Goal: Share content

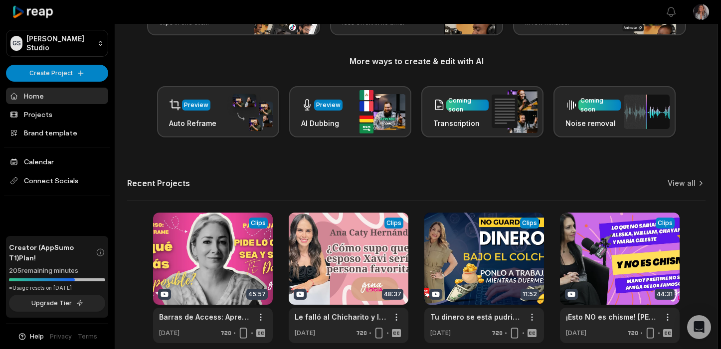
scroll to position [148, 0]
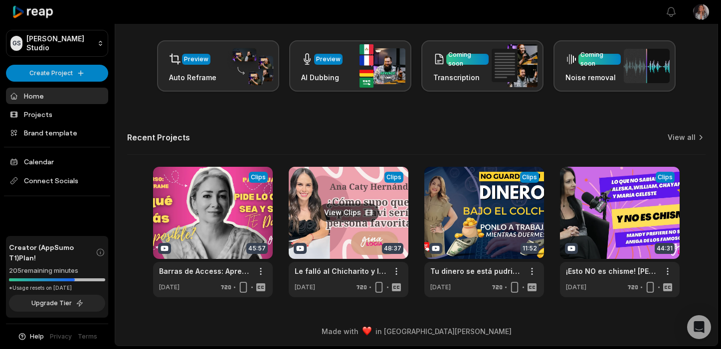
click at [353, 237] on link at bounding box center [349, 232] width 120 height 131
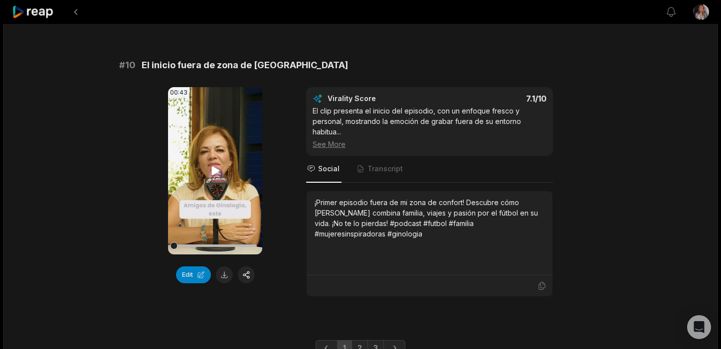
scroll to position [2725, 0]
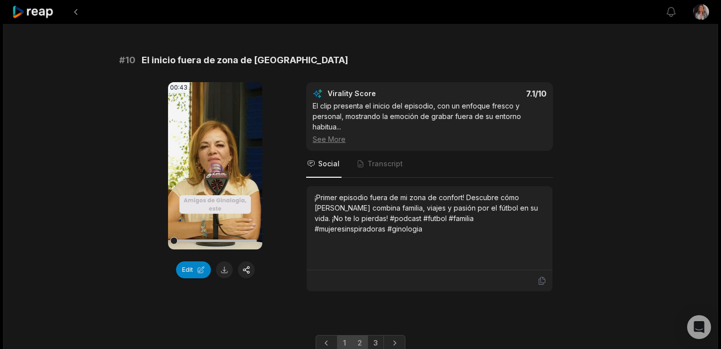
click at [365, 335] on link "2" at bounding box center [359, 343] width 16 height 16
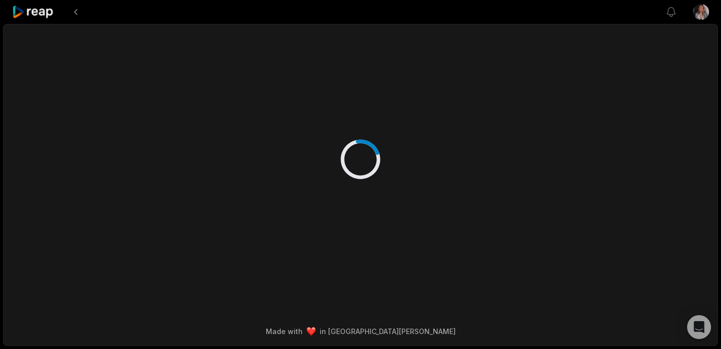
scroll to position [0, 0]
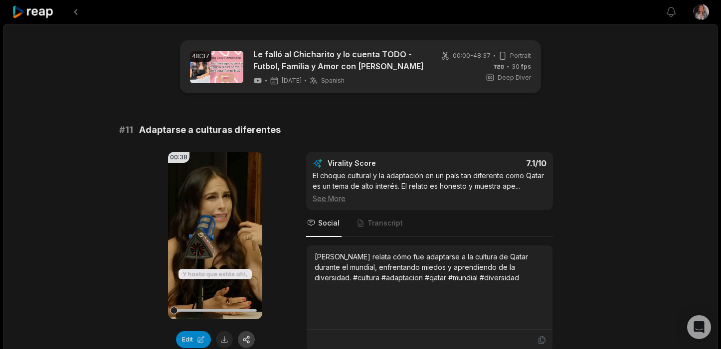
click at [249, 336] on button "button" at bounding box center [246, 339] width 17 height 17
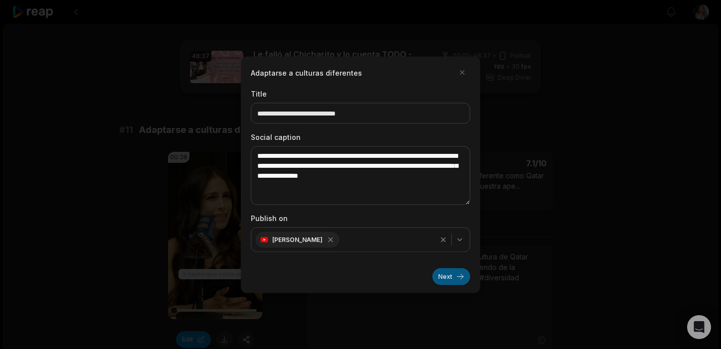
click at [451, 278] on button "Next" at bounding box center [451, 276] width 38 height 17
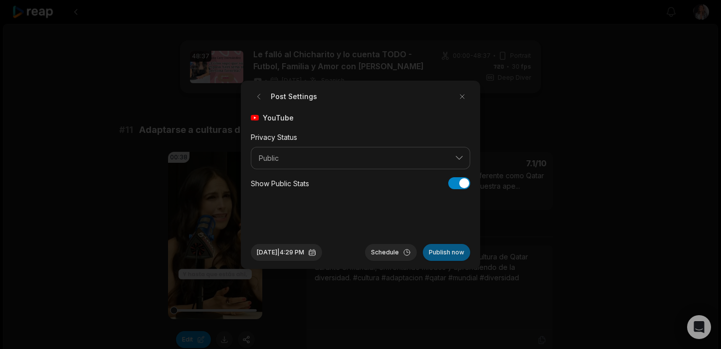
click at [450, 255] on button "Publish now" at bounding box center [446, 252] width 47 height 17
